Goal: Information Seeking & Learning: Understand process/instructions

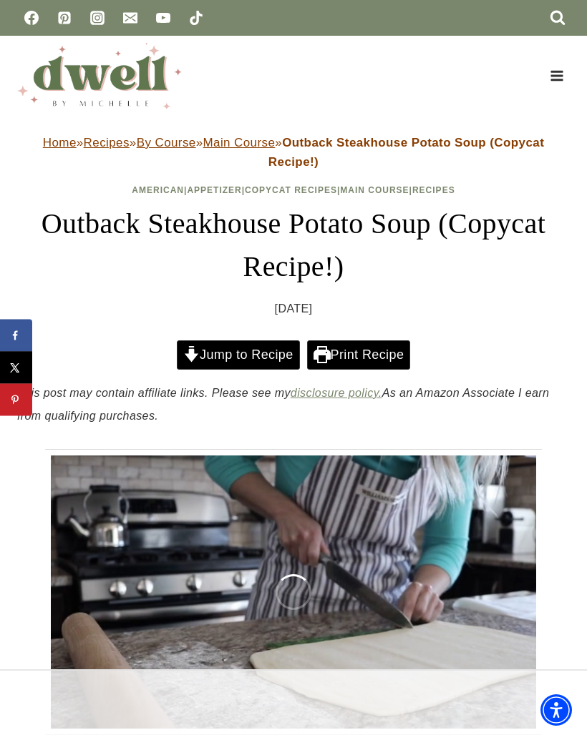
click at [209, 353] on link "Jump to Recipe" at bounding box center [238, 354] width 123 height 29
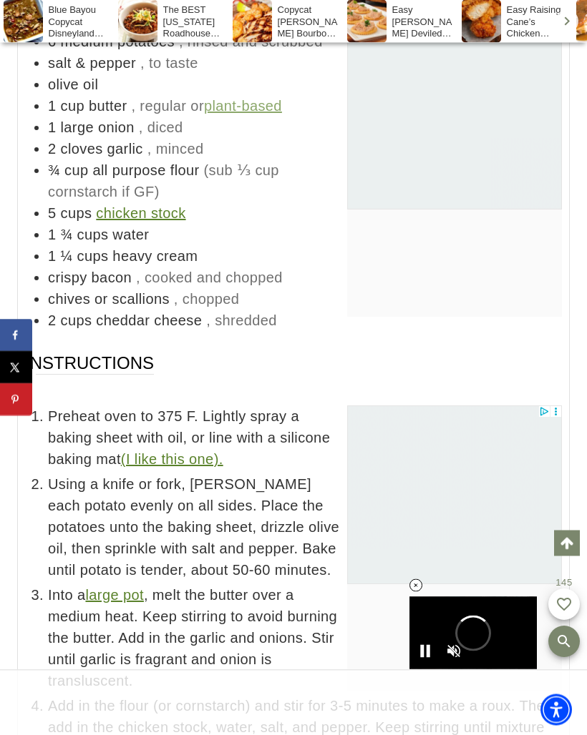
scroll to position [8038, 0]
